Goal: Information Seeking & Learning: Understand process/instructions

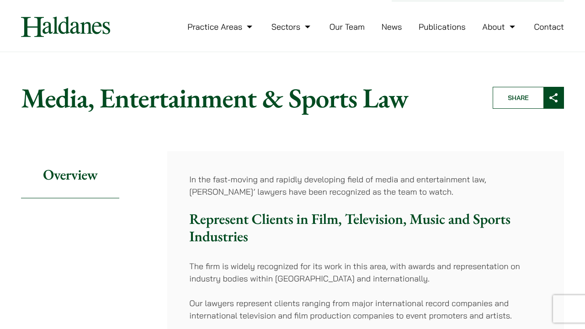
scroll to position [17, 0]
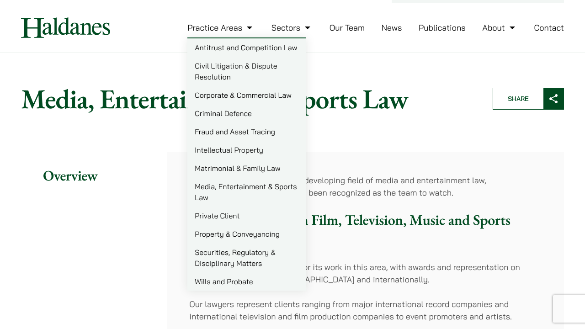
click at [219, 259] on link "Securities, Regulatory & Disciplinary Matters" at bounding box center [247, 257] width 119 height 29
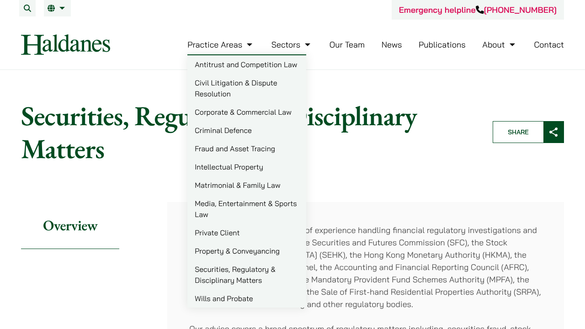
click at [225, 111] on link "Corporate & Commercial Law" at bounding box center [247, 112] width 119 height 18
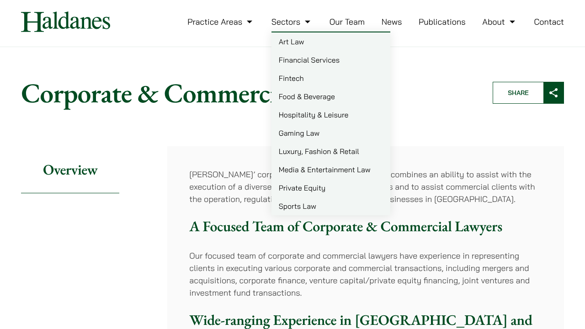
scroll to position [29, 0]
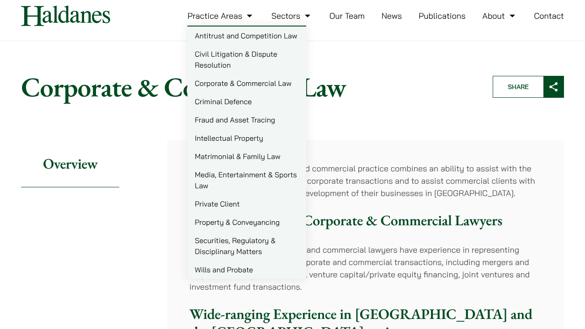
click at [237, 139] on link "Intellectual Property" at bounding box center [247, 138] width 119 height 18
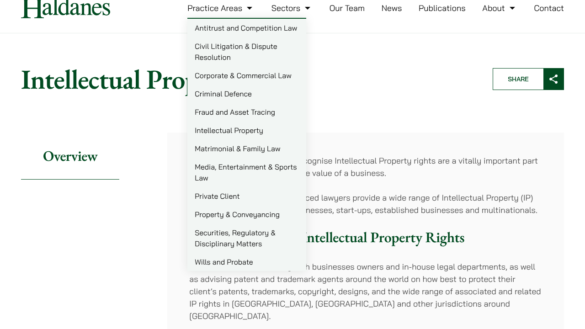
scroll to position [38, 0]
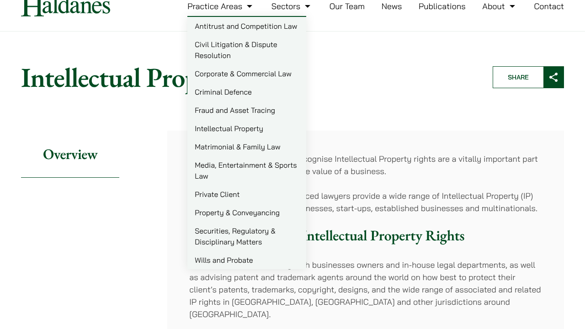
click at [218, 166] on link "Media, Entertainment & Sports Law" at bounding box center [247, 170] width 119 height 29
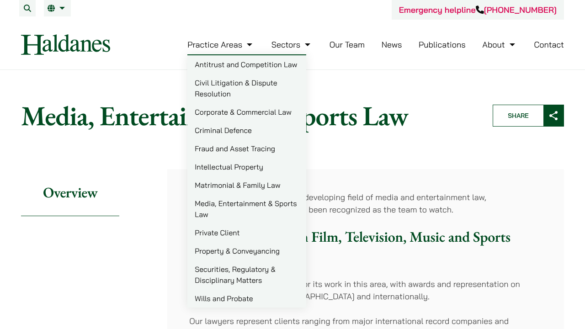
click at [215, 252] on link "Property & Conveyancing" at bounding box center [247, 251] width 119 height 18
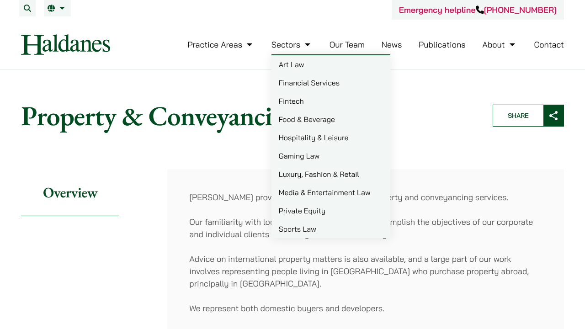
click at [290, 65] on link "Art Law" at bounding box center [331, 64] width 119 height 18
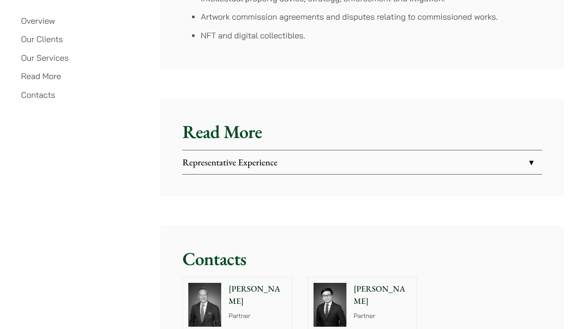
scroll to position [2149, 0]
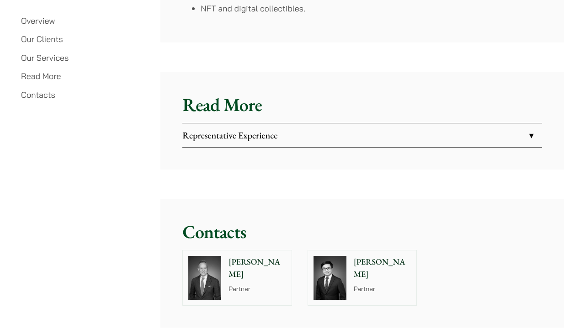
click at [246, 123] on link "Representative Experience" at bounding box center [362, 135] width 360 height 24
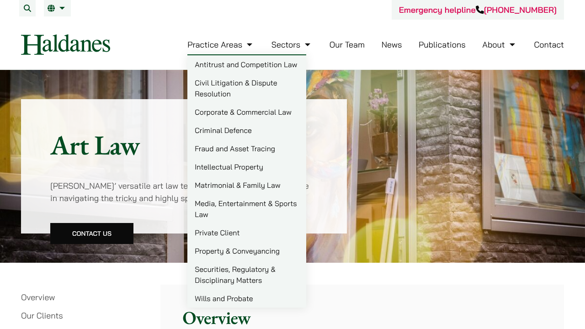
click at [214, 84] on link "Civil Litigation & Dispute Resolution" at bounding box center [247, 88] width 119 height 29
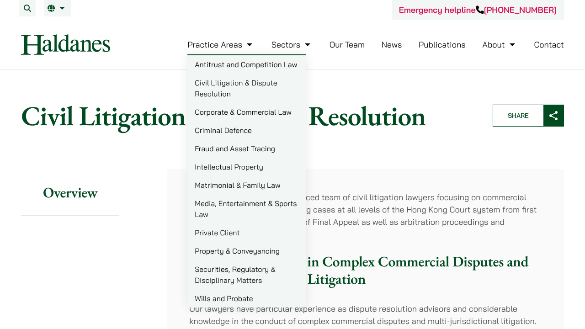
click at [238, 168] on link "Intellectual Property" at bounding box center [247, 167] width 119 height 18
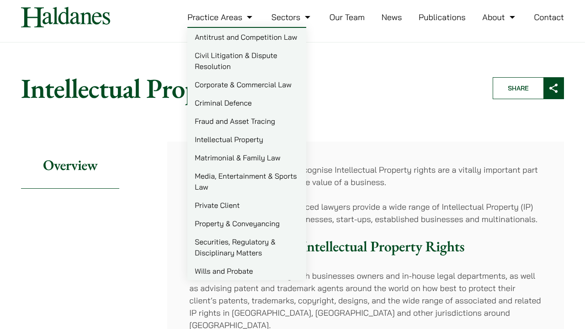
scroll to position [21, 0]
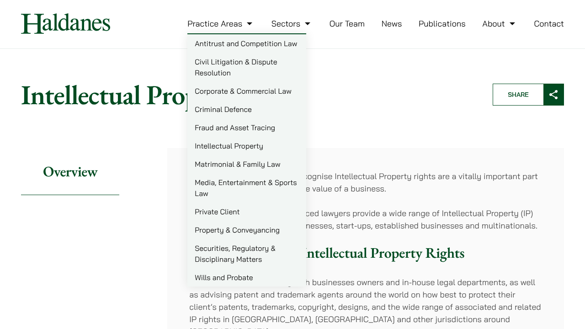
click at [233, 252] on link "Securities, Regulatory & Disciplinary Matters" at bounding box center [247, 253] width 119 height 29
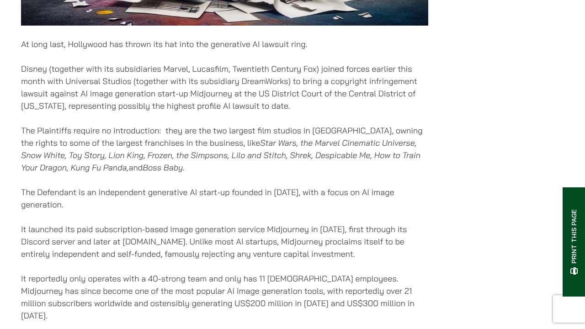
scroll to position [563, 0]
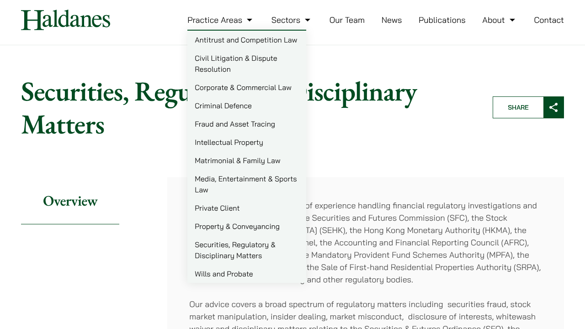
scroll to position [25, 0]
click at [229, 179] on link "Media, Entertainment & Sports Law" at bounding box center [247, 183] width 119 height 29
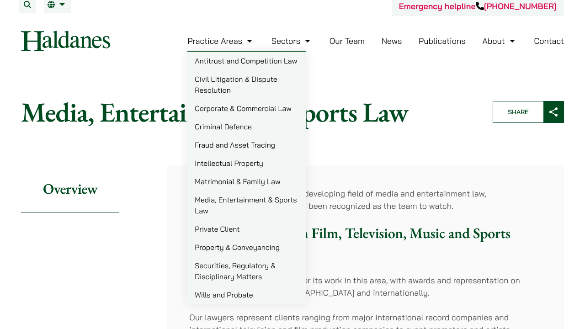
scroll to position [4, 0]
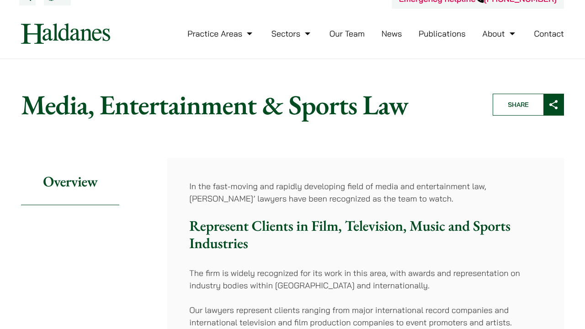
scroll to position [12, 0]
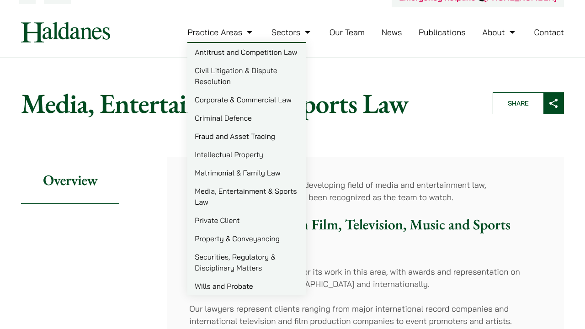
click at [236, 172] on link "Matrimonial & Family Law" at bounding box center [247, 173] width 119 height 18
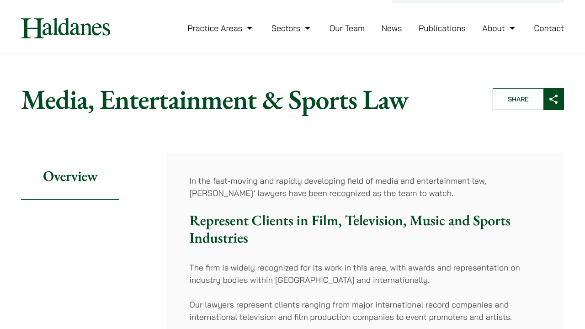
scroll to position [18, 0]
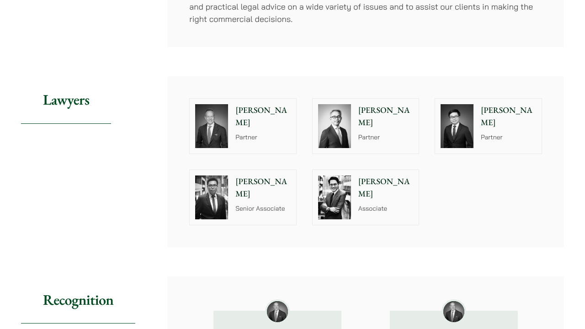
scroll to position [757, 0]
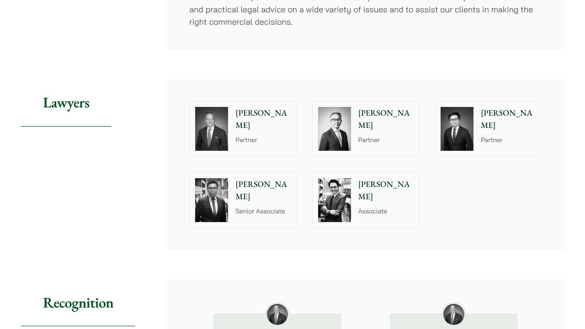
click at [375, 107] on p "Michael Leow" at bounding box center [386, 119] width 55 height 25
click at [270, 108] on div "John McLellan Partner" at bounding box center [265, 129] width 63 height 55
click at [376, 135] on p "Partner" at bounding box center [386, 140] width 55 height 10
click at [267, 133] on div "John McLellan Partner" at bounding box center [265, 129] width 63 height 55
click at [468, 108] on img at bounding box center [457, 129] width 33 height 44
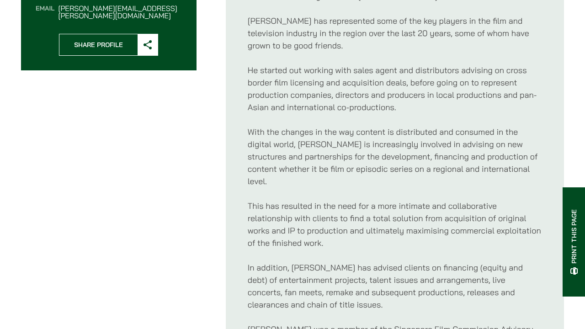
scroll to position [429, 0]
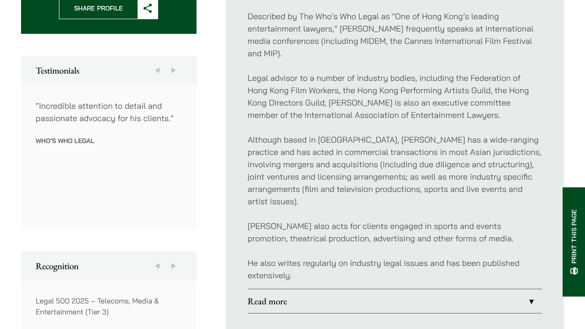
scroll to position [466, 0]
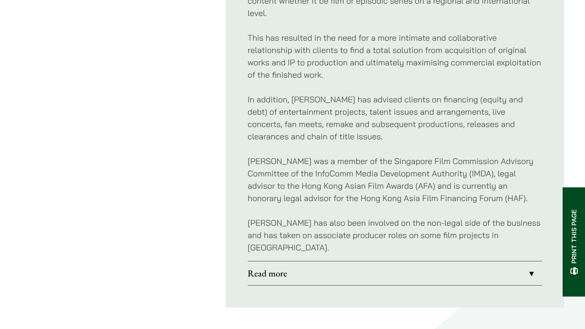
scroll to position [598, 0]
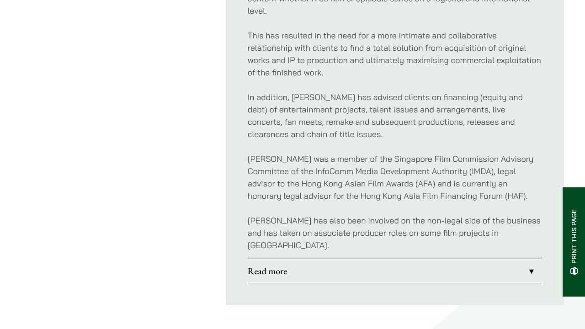
click at [357, 259] on link "Read more" at bounding box center [395, 271] width 295 height 24
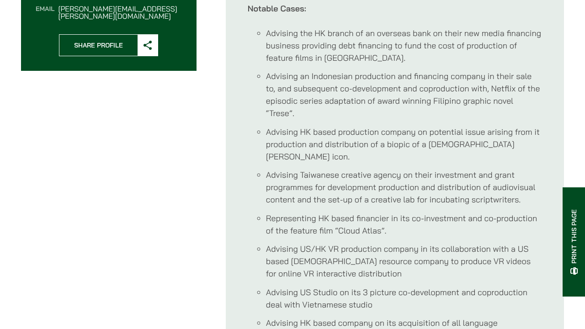
scroll to position [423, 0]
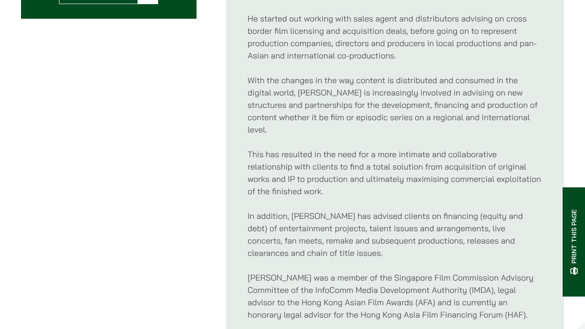
scroll to position [351, 0]
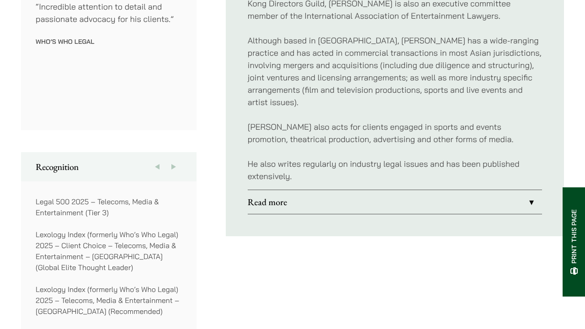
scroll to position [575, 0]
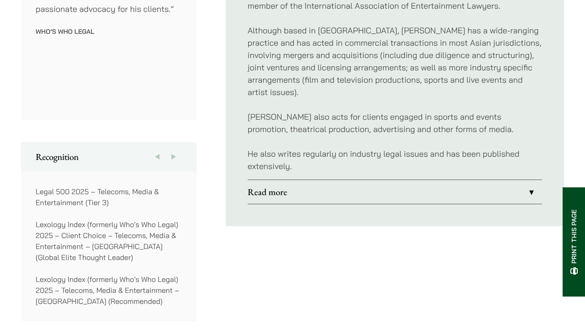
click at [266, 180] on link "Read more" at bounding box center [395, 192] width 295 height 24
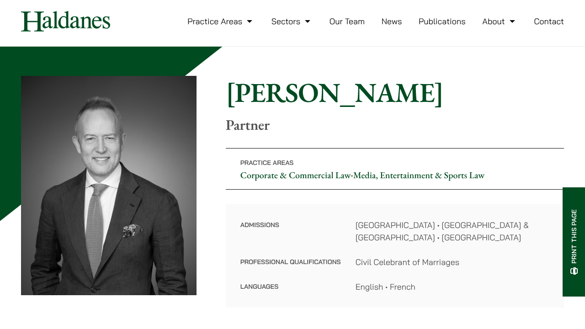
scroll to position [2, 0]
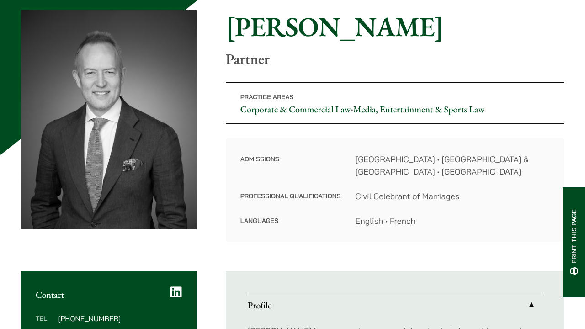
scroll to position [87, 0]
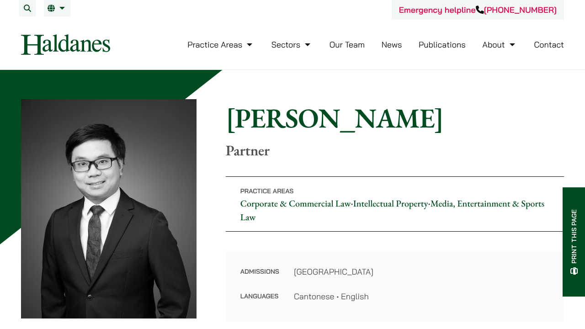
click at [394, 203] on link "Intellectual Property" at bounding box center [391, 204] width 75 height 12
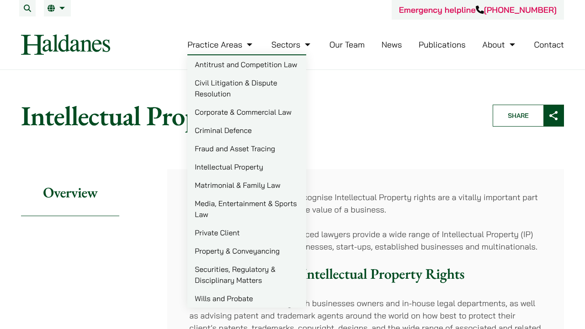
click at [234, 186] on link "Matrimonial & Family Law" at bounding box center [247, 185] width 119 height 18
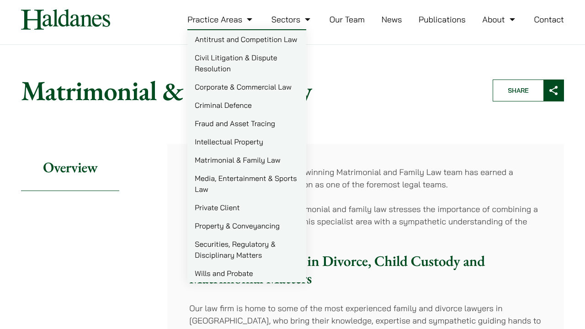
scroll to position [24, 0]
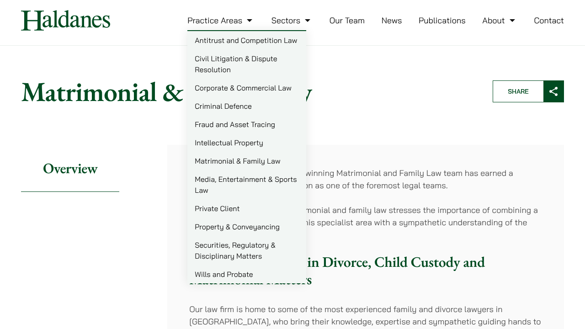
click at [214, 209] on link "Private Client" at bounding box center [247, 208] width 119 height 18
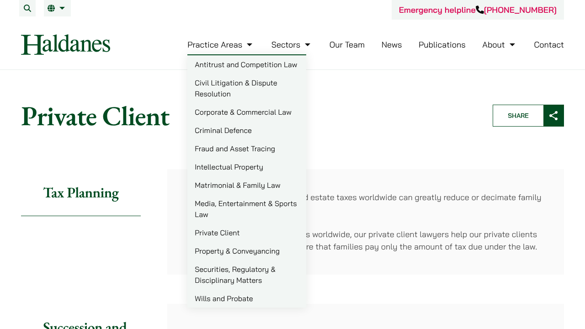
click at [236, 270] on link "Securities, Regulatory & Disciplinary Matters" at bounding box center [247, 274] width 119 height 29
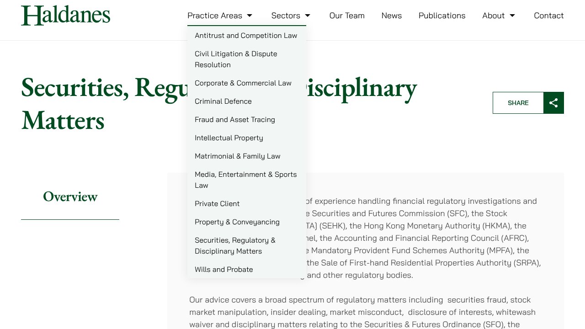
scroll to position [16, 0]
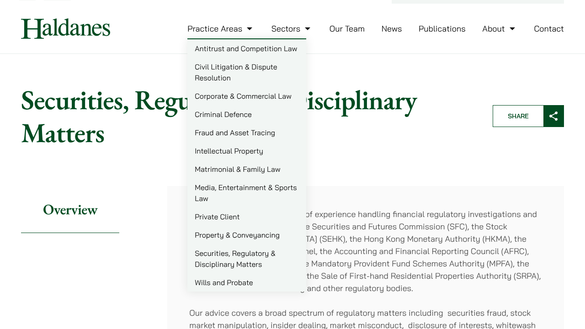
click at [238, 187] on link "Media, Entertainment & Sports Law" at bounding box center [247, 192] width 119 height 29
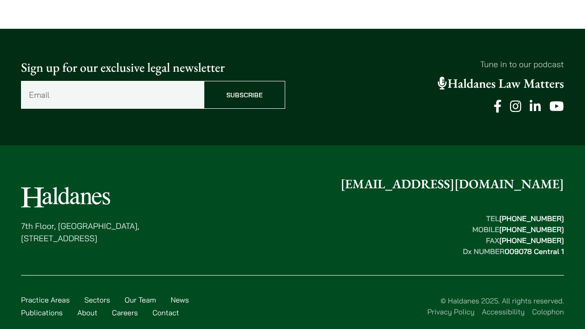
scroll to position [1589, 0]
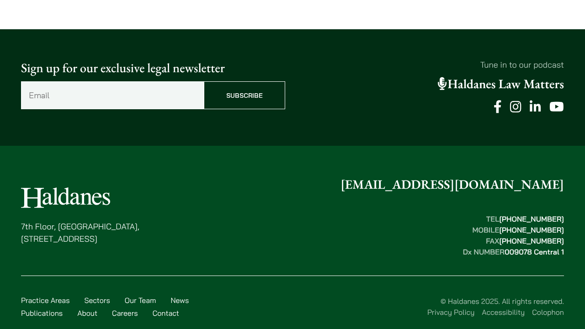
click at [127, 309] on link "Careers" at bounding box center [125, 313] width 26 height 9
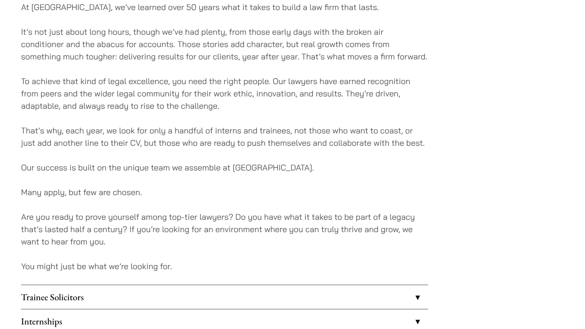
scroll to position [680, 0]
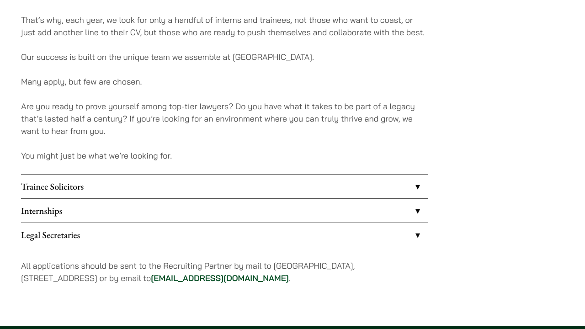
click at [177, 210] on link "Internships" at bounding box center [225, 211] width 408 height 24
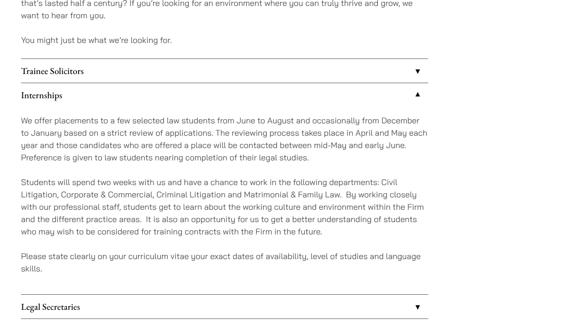
scroll to position [795, 0]
click at [125, 70] on link "Trainee Solicitors" at bounding box center [225, 72] width 408 height 24
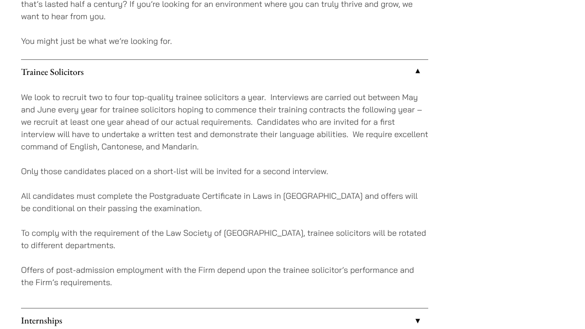
click at [125, 70] on link "Trainee Solicitors" at bounding box center [225, 72] width 408 height 24
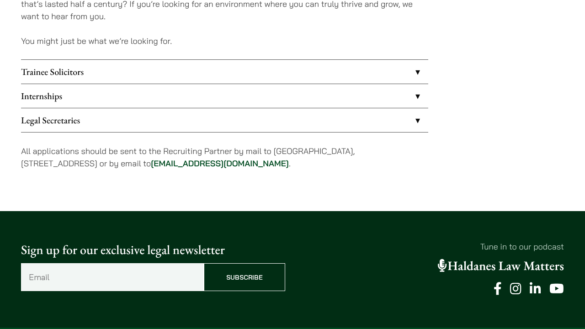
click at [125, 70] on link "Trainee Solicitors" at bounding box center [225, 72] width 408 height 24
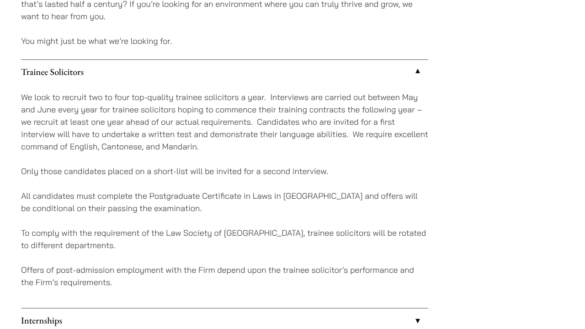
click at [125, 70] on link "Trainee Solicitors" at bounding box center [225, 72] width 408 height 24
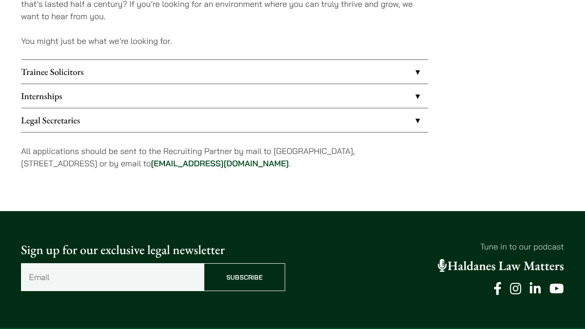
click at [123, 90] on link "Internships" at bounding box center [225, 96] width 408 height 24
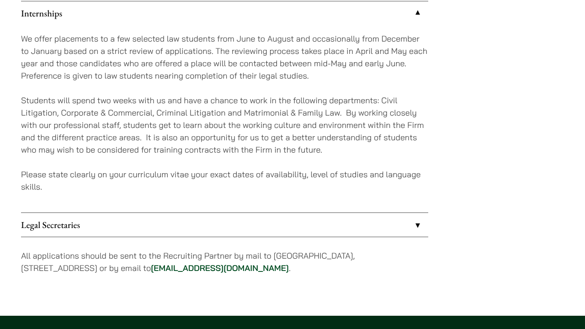
scroll to position [882, 0]
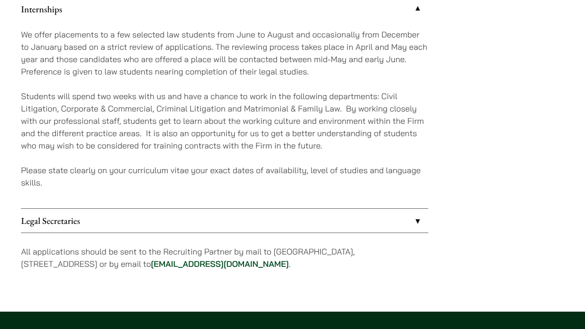
drag, startPoint x: 174, startPoint y: 266, endPoint x: 261, endPoint y: 270, distance: 86.6
click at [261, 270] on p "All applications should be sent to the Recruiting Partner by mail to [GEOGRAPHI…" at bounding box center [225, 258] width 408 height 25
copy p "[EMAIL_ADDRESS][DOMAIN_NAME] ."
click at [315, 261] on p "All applications should be sent to the Recruiting Partner by mail to [GEOGRAPHI…" at bounding box center [225, 258] width 408 height 25
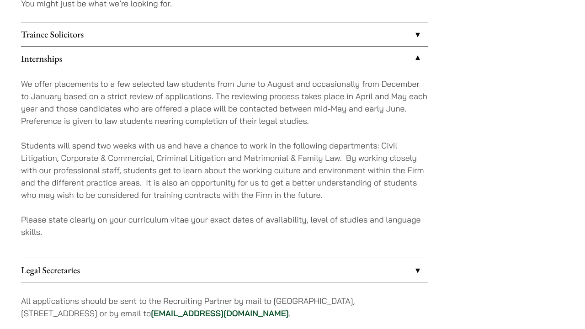
scroll to position [835, 0]
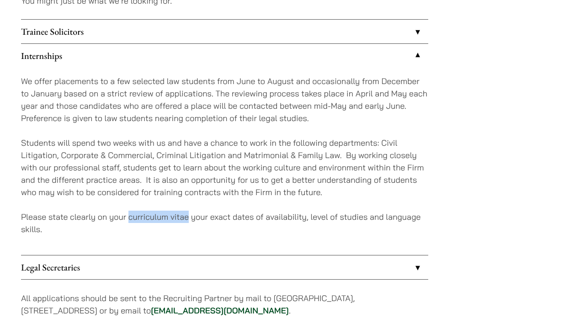
drag, startPoint x: 129, startPoint y: 220, endPoint x: 187, endPoint y: 220, distance: 58.1
click at [187, 220] on p "Please state clearly on your curriculum vitae your exact dates of availability,…" at bounding box center [225, 223] width 408 height 25
click at [205, 201] on div "We offer placements to a few selected law students from June to August and occa…" at bounding box center [225, 162] width 408 height 188
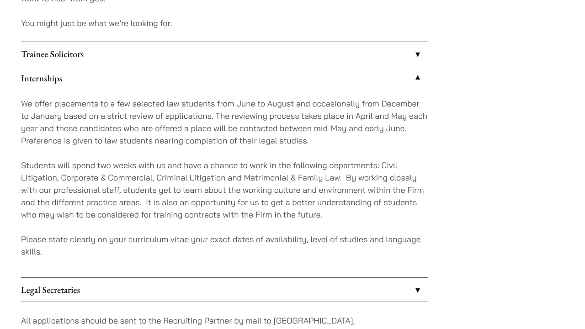
scroll to position [810, 0]
